Goal: Task Accomplishment & Management: Manage account settings

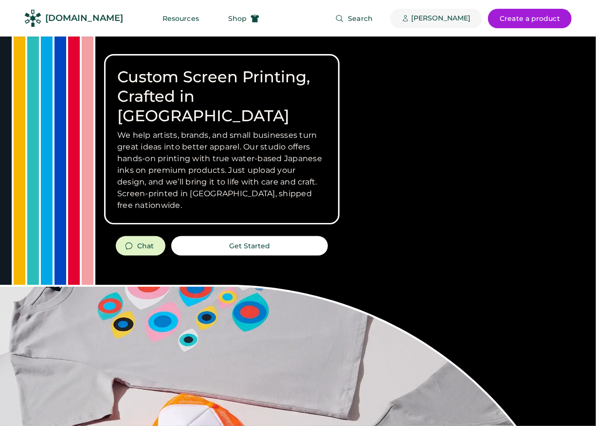
click at [441, 17] on div "[PERSON_NAME]" at bounding box center [440, 19] width 59 height 10
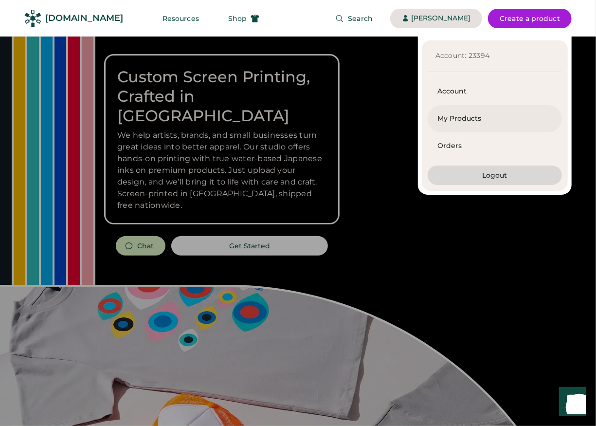
click at [470, 115] on div "My Products" at bounding box center [494, 119] width 115 height 10
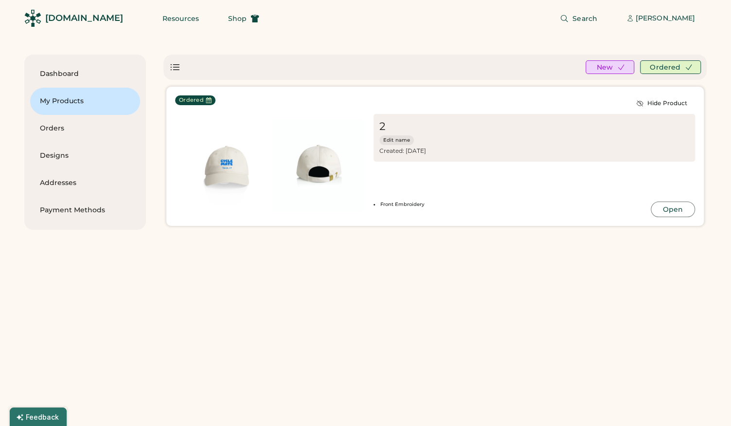
click at [337, 167] on img at bounding box center [317, 165] width 91 height 91
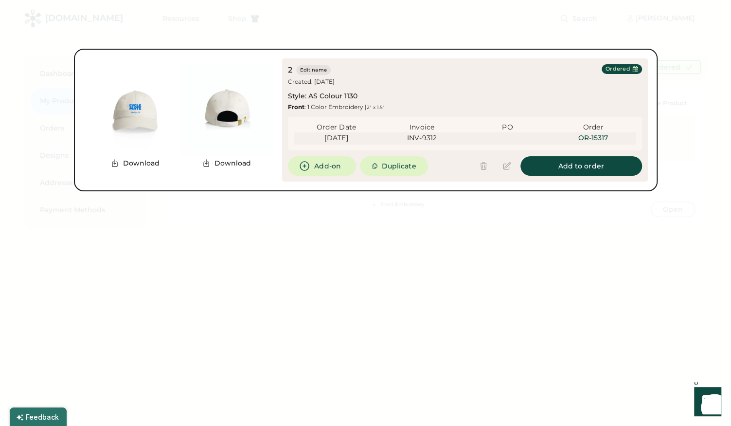
click at [413, 129] on div "Invoice" at bounding box center [423, 128] width 86 height 10
click at [596, 82] on div "2 Edit name Created: Sep 3, 2025 Style: AS Colour 1130 Front : 1 Color Embroide…" at bounding box center [465, 87] width 354 height 47
click at [596, 71] on div "Ordered" at bounding box center [618, 69] width 25 height 8
click at [549, 145] on div "Order Date Invoice PO Order 9/29/25 INV-9312 OR-15317" at bounding box center [465, 134] width 354 height 34
click at [482, 244] on div at bounding box center [365, 213] width 731 height 426
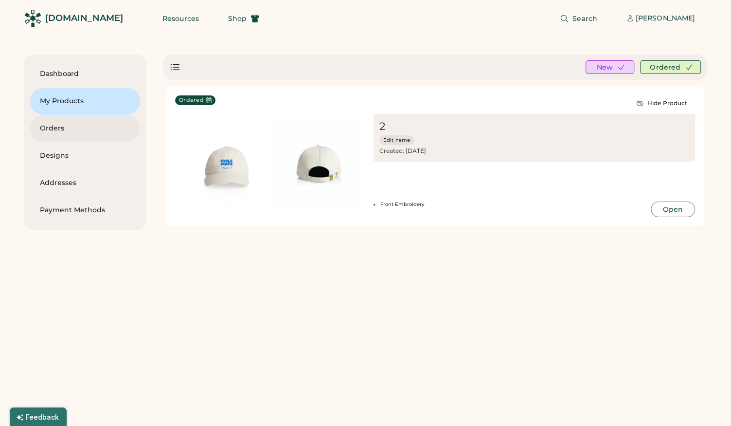
click at [59, 131] on div "Orders" at bounding box center [85, 129] width 90 height 10
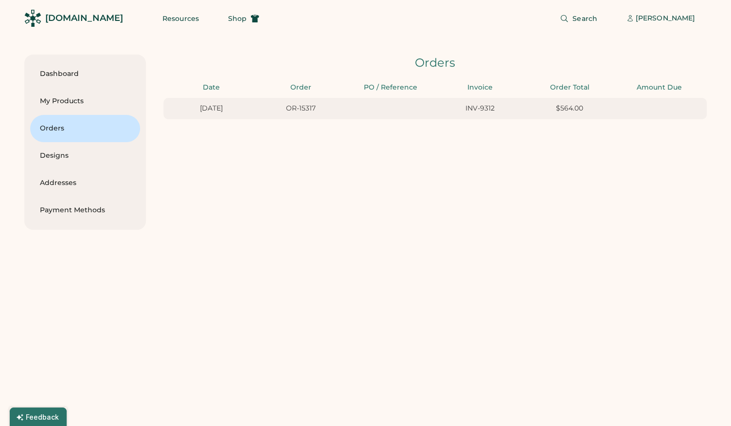
scroll to position [0, 17]
type input "****"
type input "**"
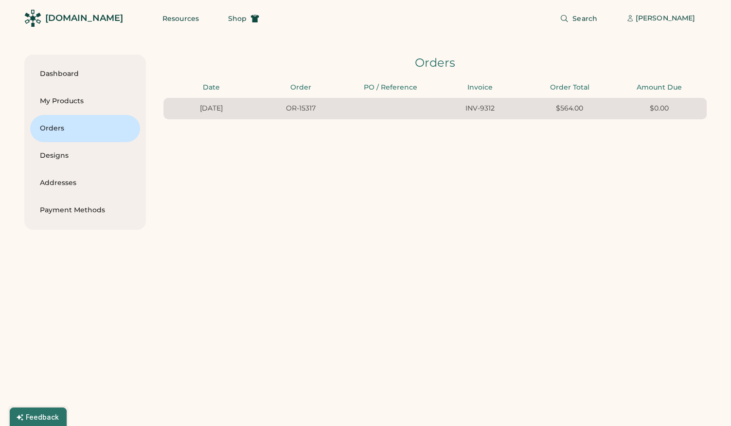
click at [499, 114] on div "9/08/25 OR-15317 INV-9312 $564.00 $0.00" at bounding box center [434, 108] width 543 height 21
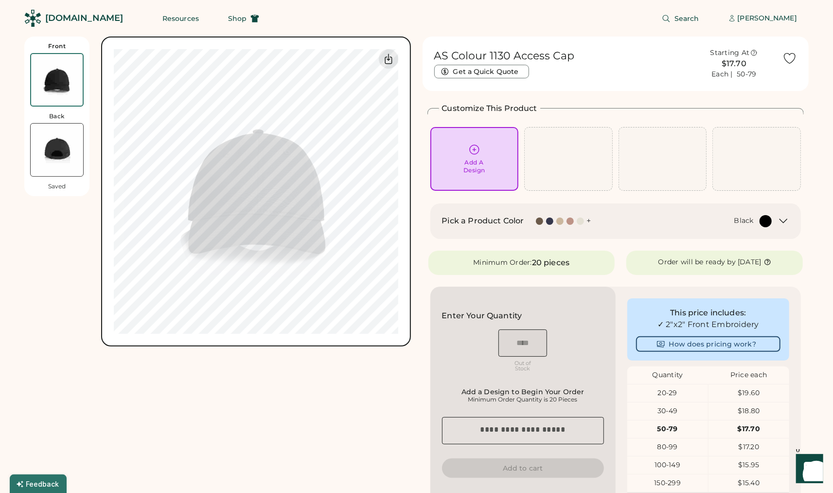
click at [588, 221] on div "+" at bounding box center [589, 221] width 4 height 11
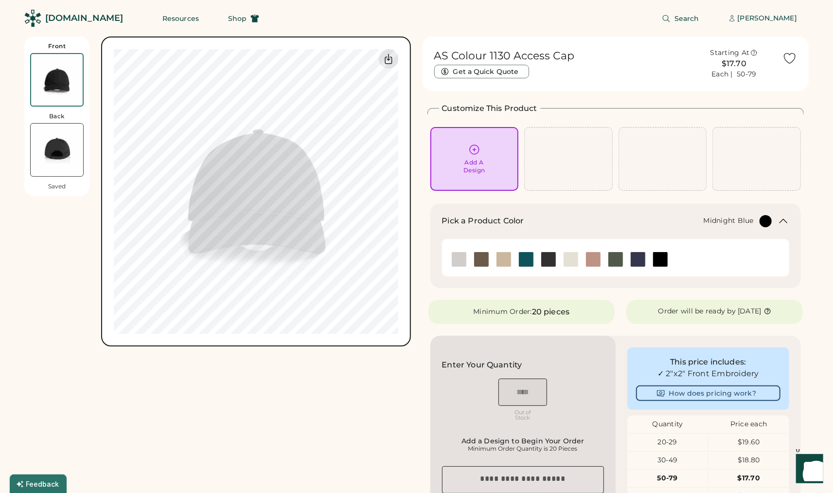
click at [641, 261] on img at bounding box center [638, 259] width 15 height 15
click at [286, 367] on div "Front Back Saved My uploaded designs Upload new design SVG, Ai, PDF, EPS, PSD N…" at bounding box center [217, 391] width 387 height 711
click at [530, 263] on img at bounding box center [526, 259] width 15 height 15
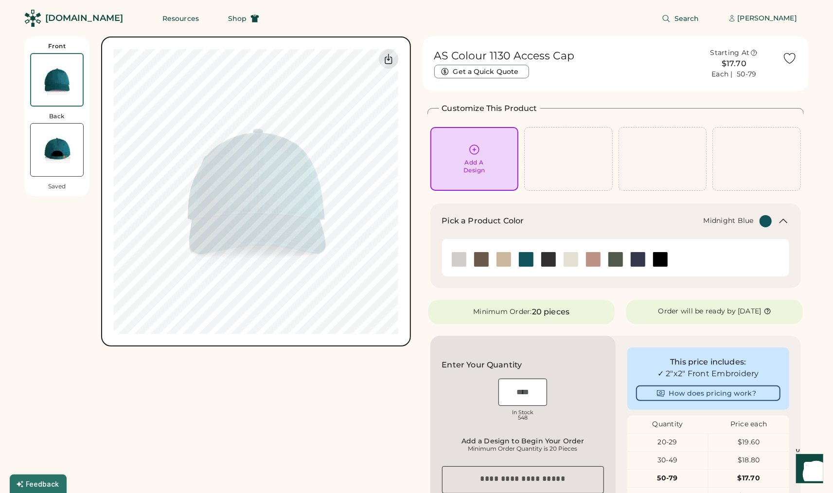
click at [643, 262] on img at bounding box center [638, 259] width 15 height 15
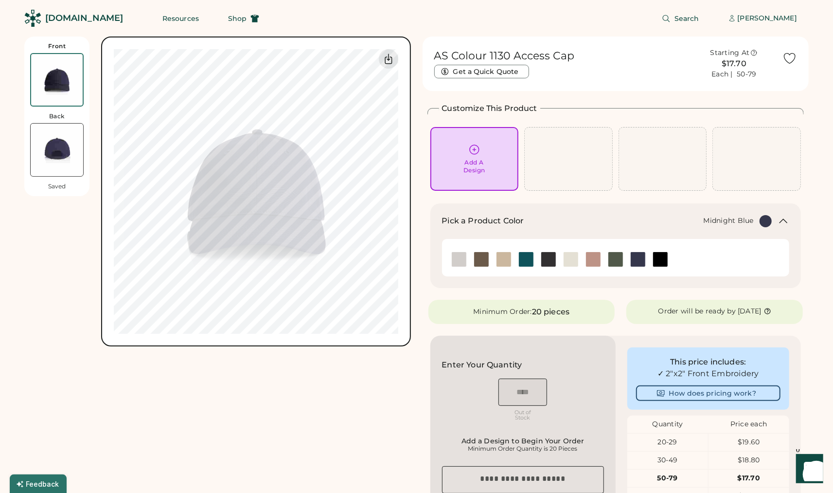
click at [62, 150] on img at bounding box center [57, 150] width 53 height 53
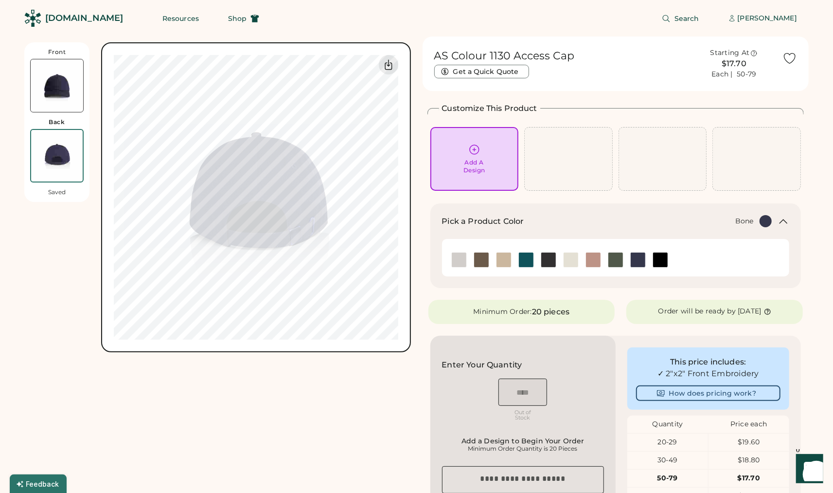
click at [460, 257] on img at bounding box center [459, 260] width 15 height 15
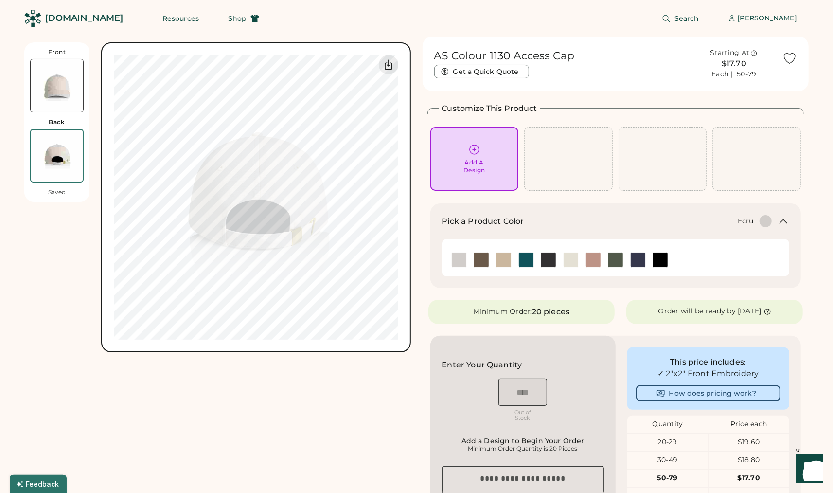
click at [573, 260] on img at bounding box center [571, 260] width 15 height 15
click at [455, 263] on img at bounding box center [459, 260] width 15 height 15
drag, startPoint x: 524, startPoint y: 427, endPoint x: 522, endPoint y: 416, distance: 10.9
click at [524, 427] on div "Enter Your Quantity OSFM Out of Stock Add a Design to Begin Your Order Minimum …" at bounding box center [523, 453] width 185 height 235
click at [523, 262] on img at bounding box center [526, 260] width 15 height 15
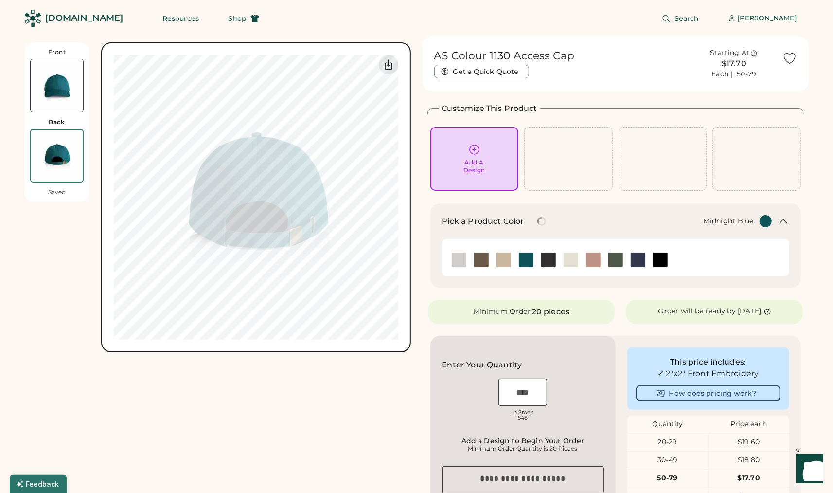
click at [640, 260] on img at bounding box center [638, 260] width 15 height 15
click at [69, 88] on img at bounding box center [57, 85] width 53 height 53
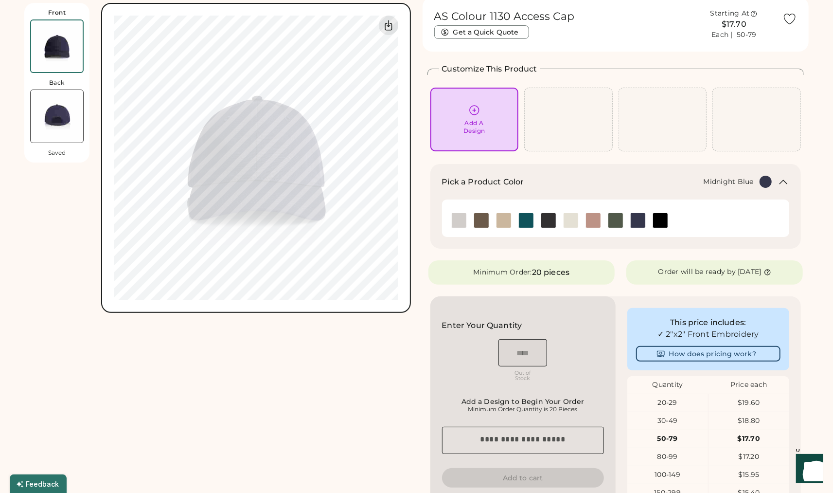
scroll to position [42, 0]
